Goal: Transaction & Acquisition: Purchase product/service

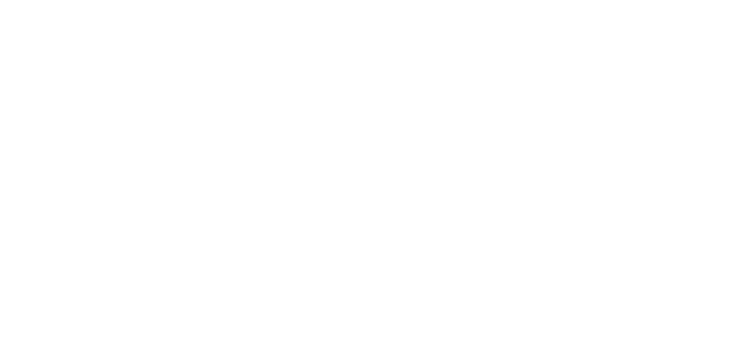
select select "100"
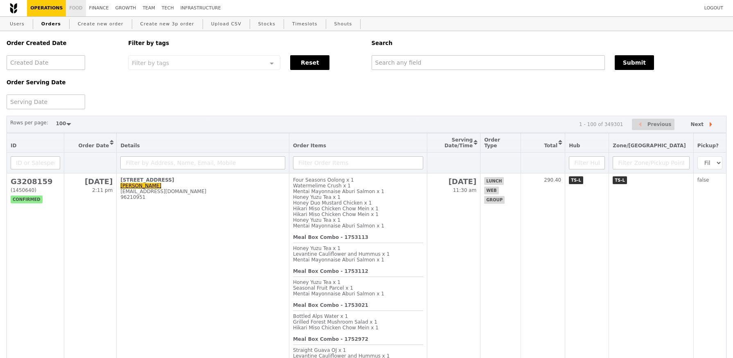
click at [76, 8] on link "Food" at bounding box center [76, 8] width 20 height 16
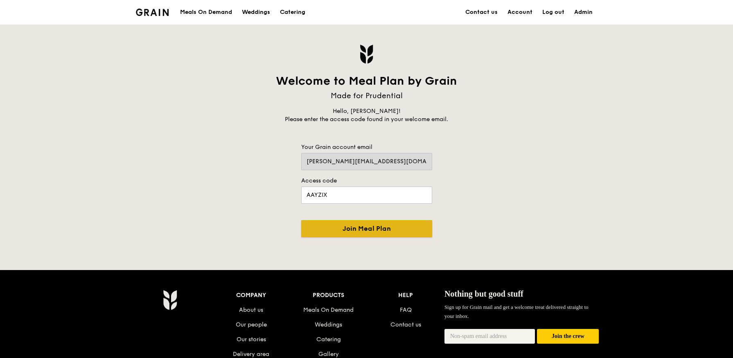
click at [345, 231] on input "Join Meal Plan" at bounding box center [366, 228] width 131 height 17
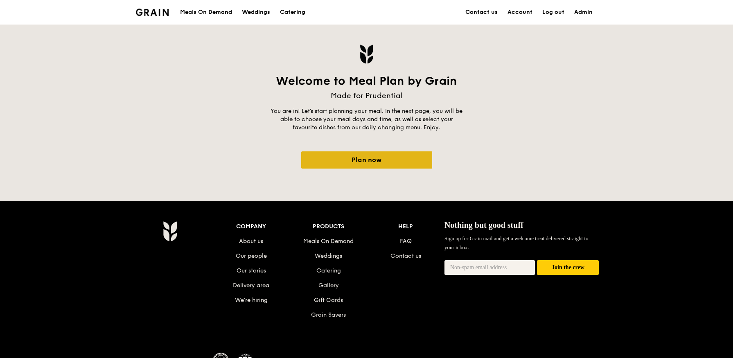
click at [359, 160] on link "Plan now" at bounding box center [366, 159] width 131 height 17
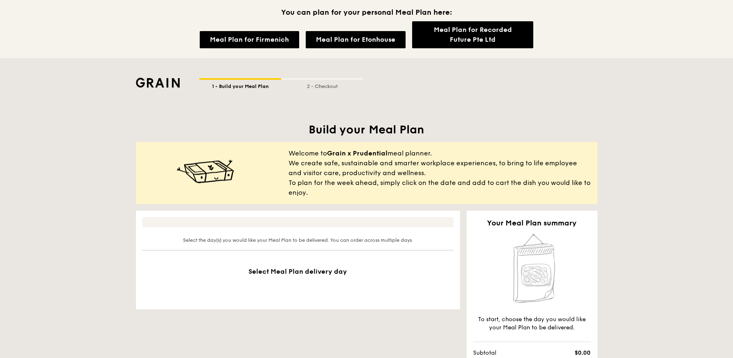
click at [267, 129] on h1 "Build your Meal Plan" at bounding box center [367, 129] width 462 height 15
click at [262, 40] on link "Meal Plan for Firmenich" at bounding box center [249, 39] width 99 height 17
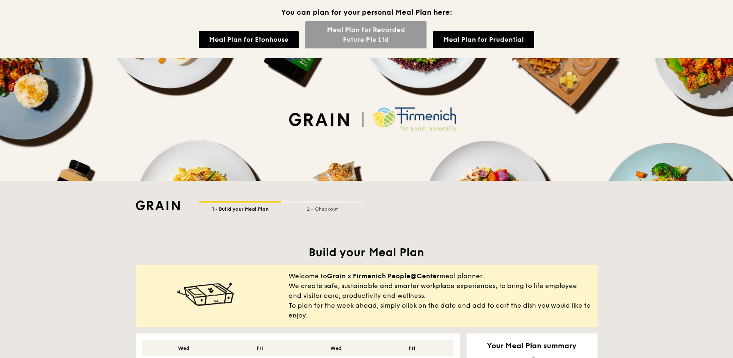
click at [377, 40] on link "Meal Plan for Recorded Future Pte Ltd" at bounding box center [365, 34] width 121 height 27
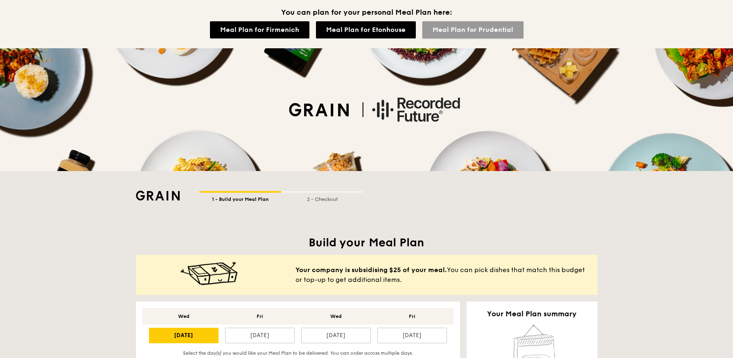
click at [460, 29] on link "Meal Plan for Prudential" at bounding box center [472, 29] width 101 height 17
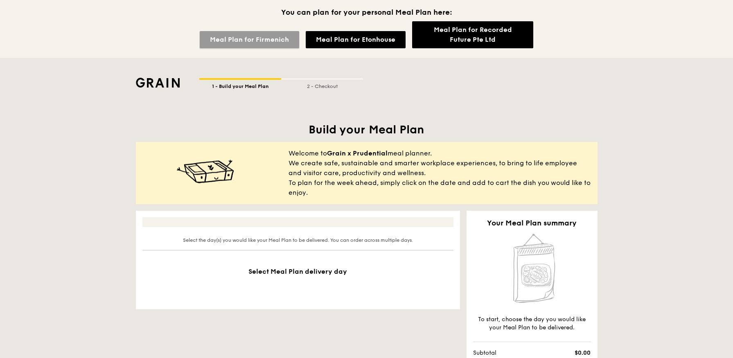
click at [256, 41] on link "Meal Plan for Firmenich" at bounding box center [249, 39] width 99 height 17
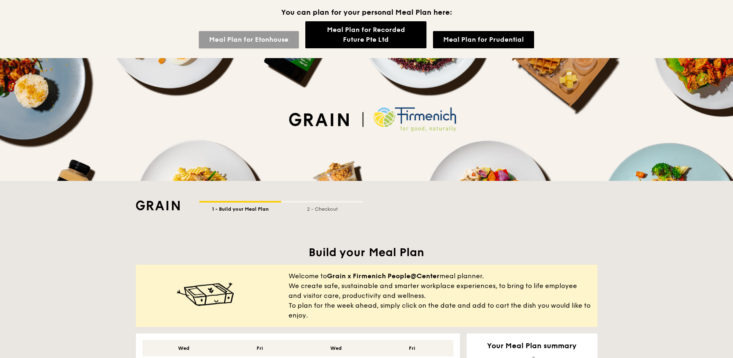
click at [267, 35] on link "Meal Plan for Etonhouse" at bounding box center [249, 39] width 100 height 17
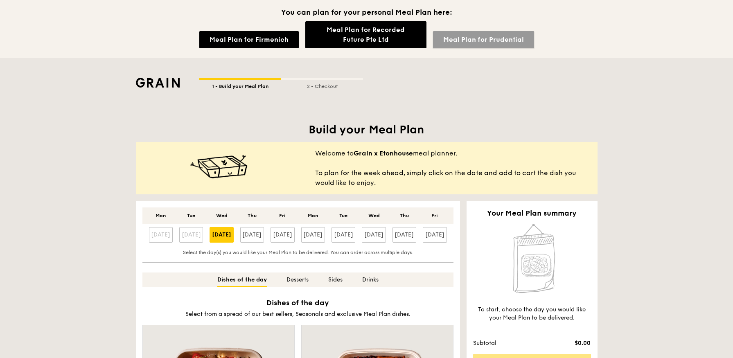
click at [471, 41] on link "Meal Plan for Prudential" at bounding box center [483, 39] width 101 height 17
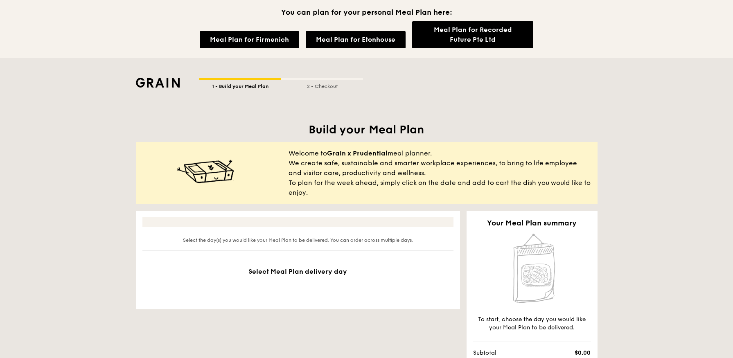
click at [264, 52] on div "You can plan for your personal Meal Plan here: Meal Plan for Firmenich Meal Pla…" at bounding box center [366, 29] width 733 height 58
click at [255, 41] on link "Meal Plan for Firmenich" at bounding box center [249, 39] width 99 height 17
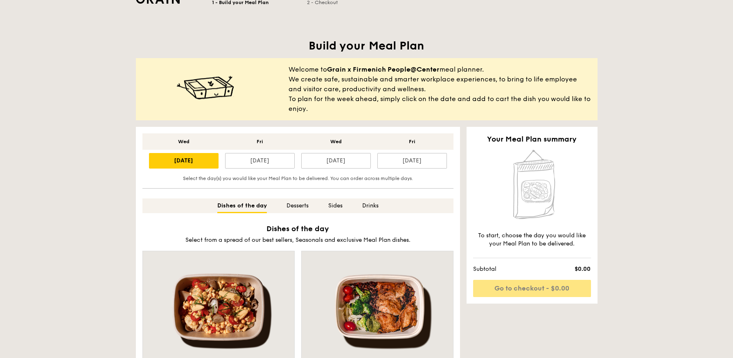
scroll to position [205, 0]
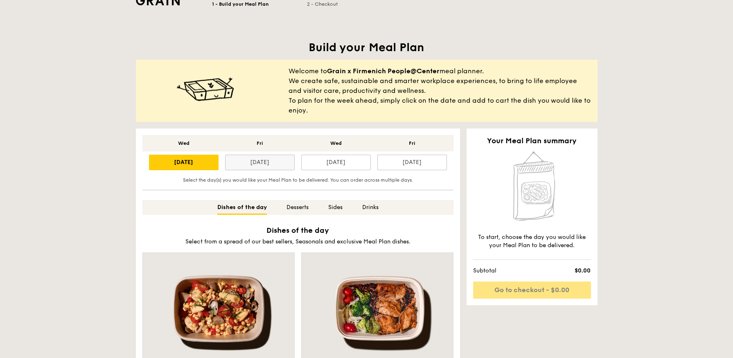
click at [264, 167] on div "Aug 22" at bounding box center [260, 163] width 70 height 16
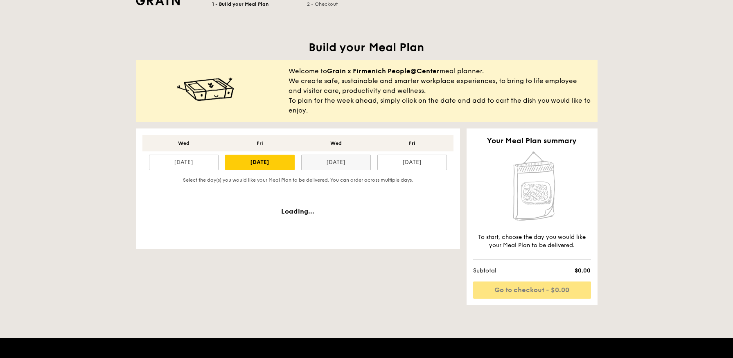
click at [343, 160] on div "Aug 27" at bounding box center [336, 163] width 70 height 16
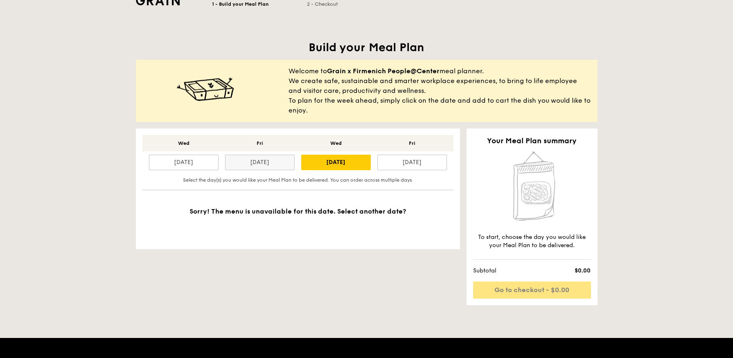
click at [244, 167] on div "Aug 22" at bounding box center [260, 163] width 70 height 16
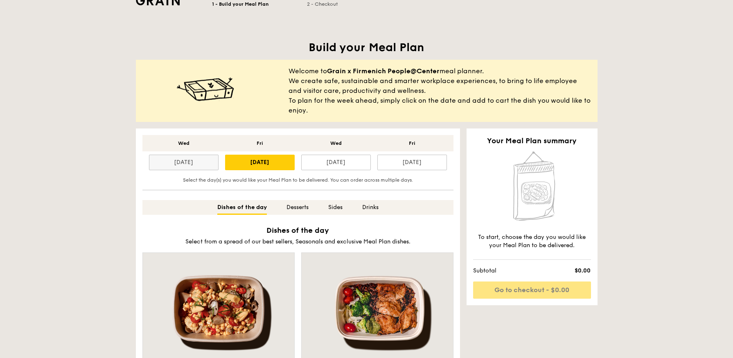
click at [189, 167] on div "Aug 20" at bounding box center [184, 163] width 70 height 16
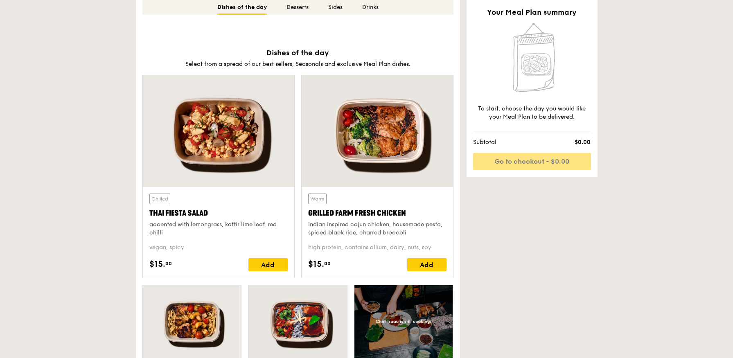
scroll to position [401, 0]
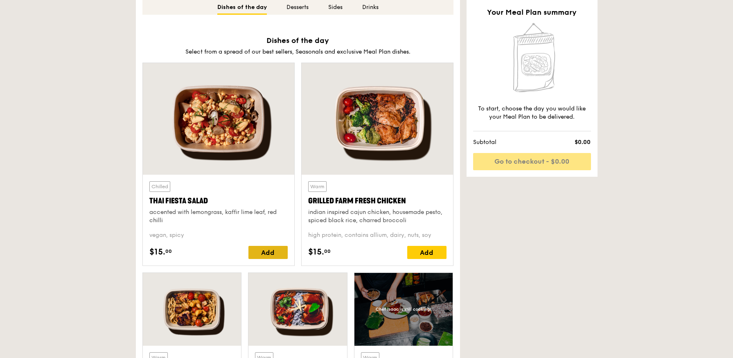
click at [269, 256] on div "Add" at bounding box center [267, 252] width 39 height 13
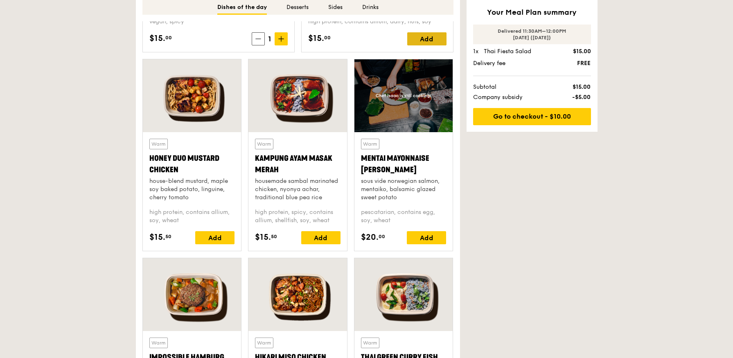
scroll to position [618, 0]
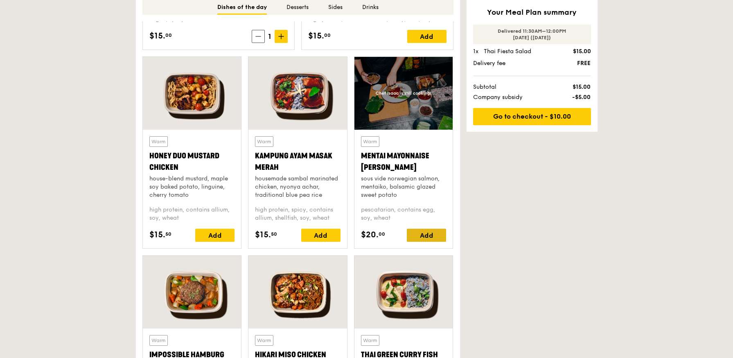
click at [413, 232] on div "Add" at bounding box center [426, 235] width 39 height 13
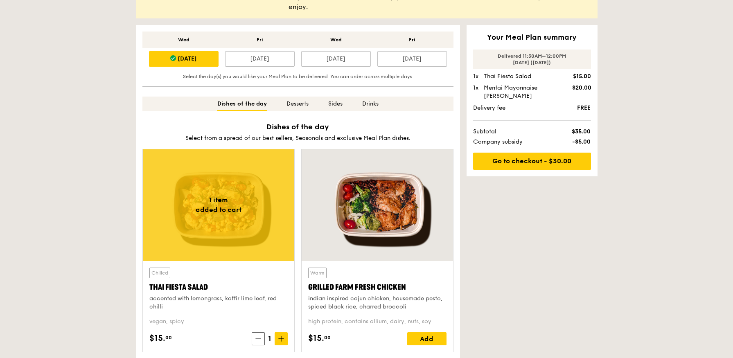
scroll to position [271, 0]
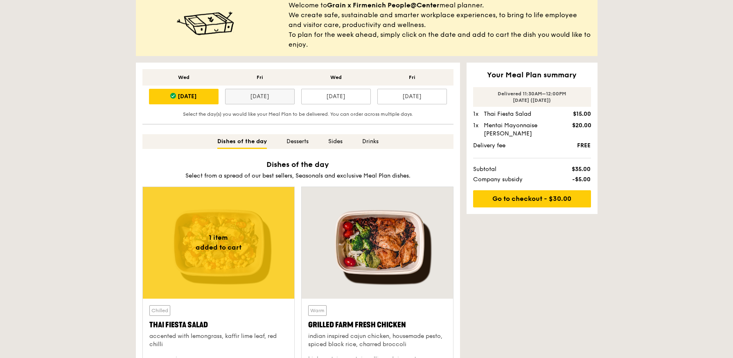
click at [246, 92] on div "Aug 22" at bounding box center [260, 97] width 70 height 16
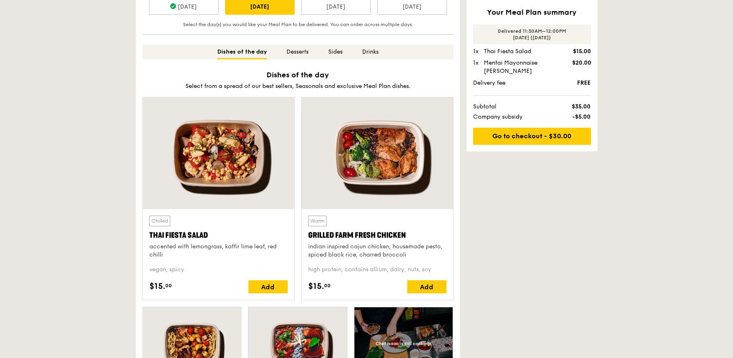
scroll to position [377, 0]
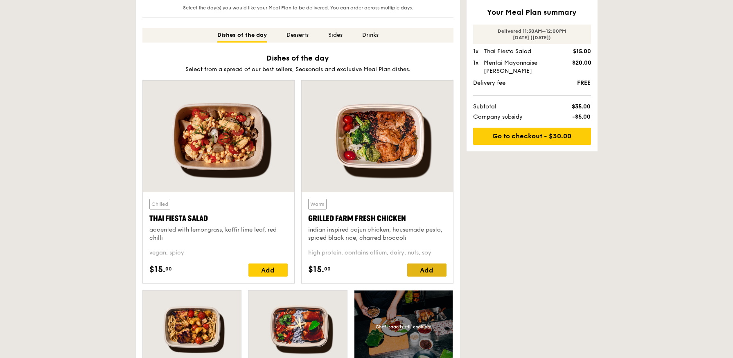
click at [426, 272] on div "Add" at bounding box center [426, 270] width 39 height 13
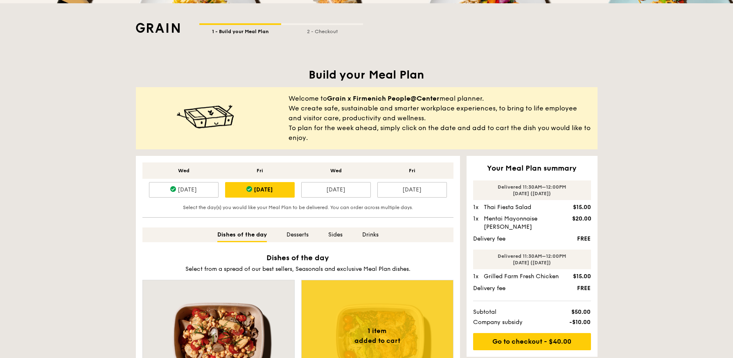
scroll to position [169, 0]
